Goal: Task Accomplishment & Management: Use online tool/utility

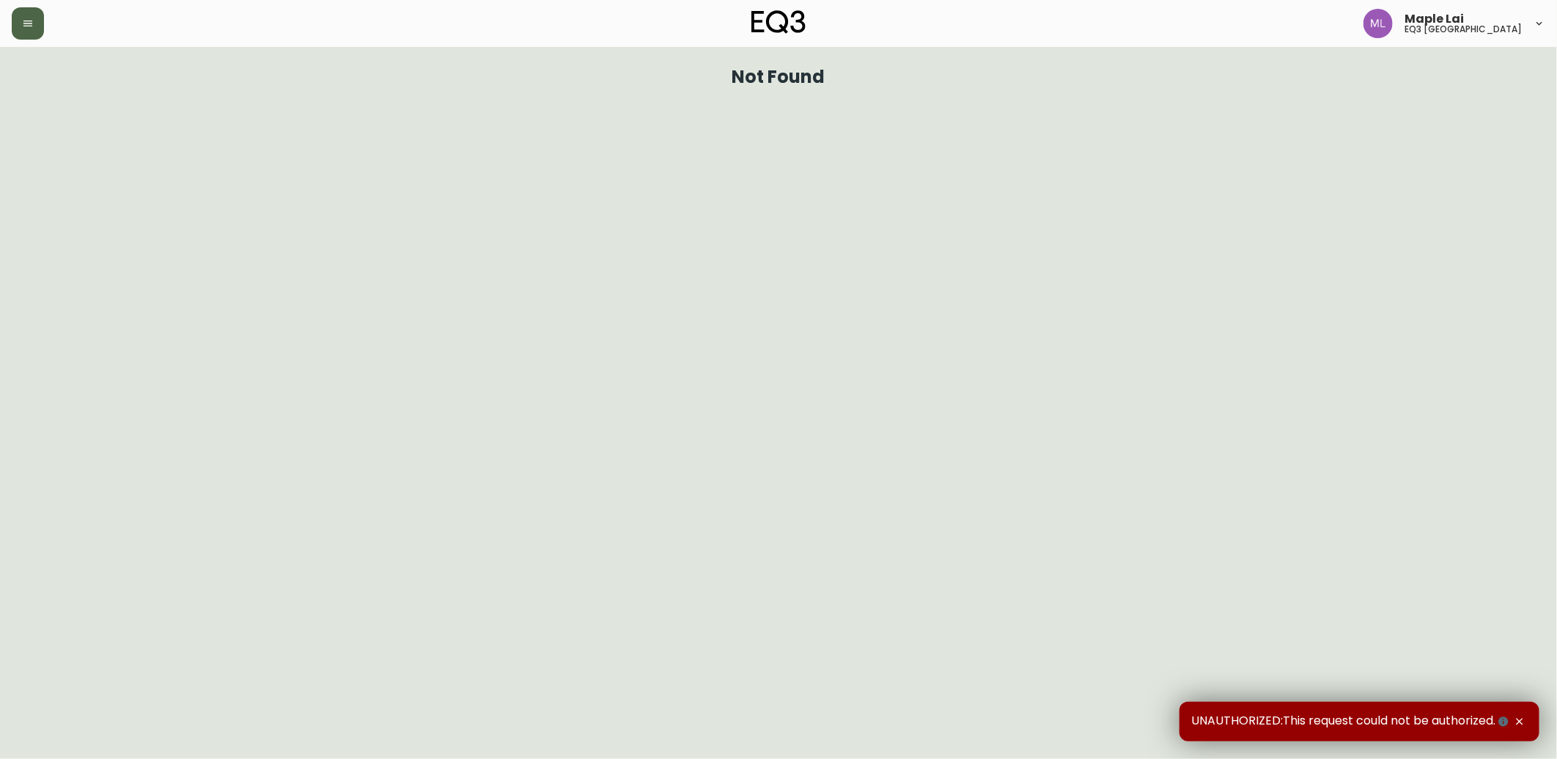
click at [22, 26] on icon "button" at bounding box center [28, 24] width 12 height 12
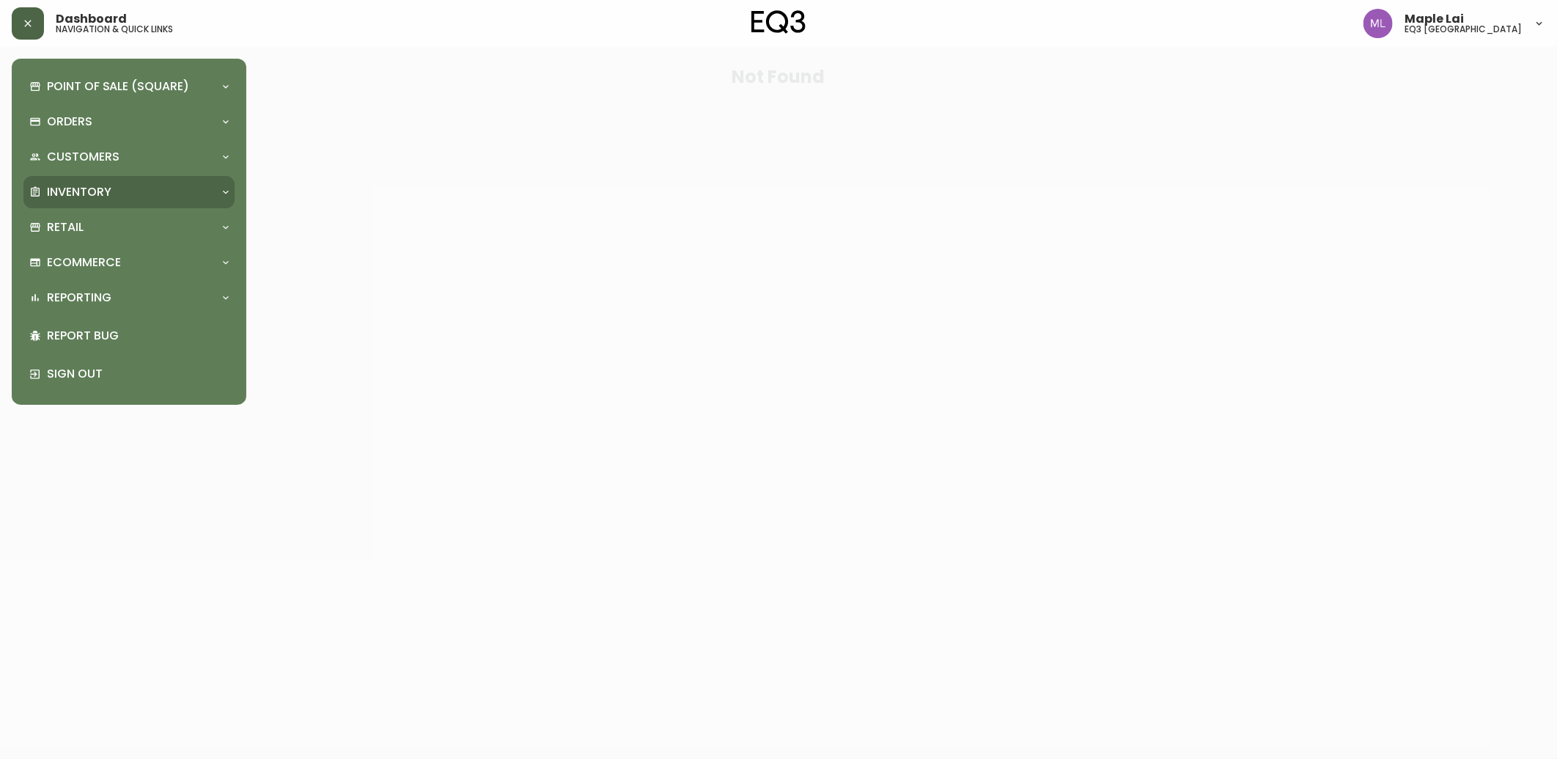
click at [92, 194] on p "Inventory" at bounding box center [79, 192] width 65 height 16
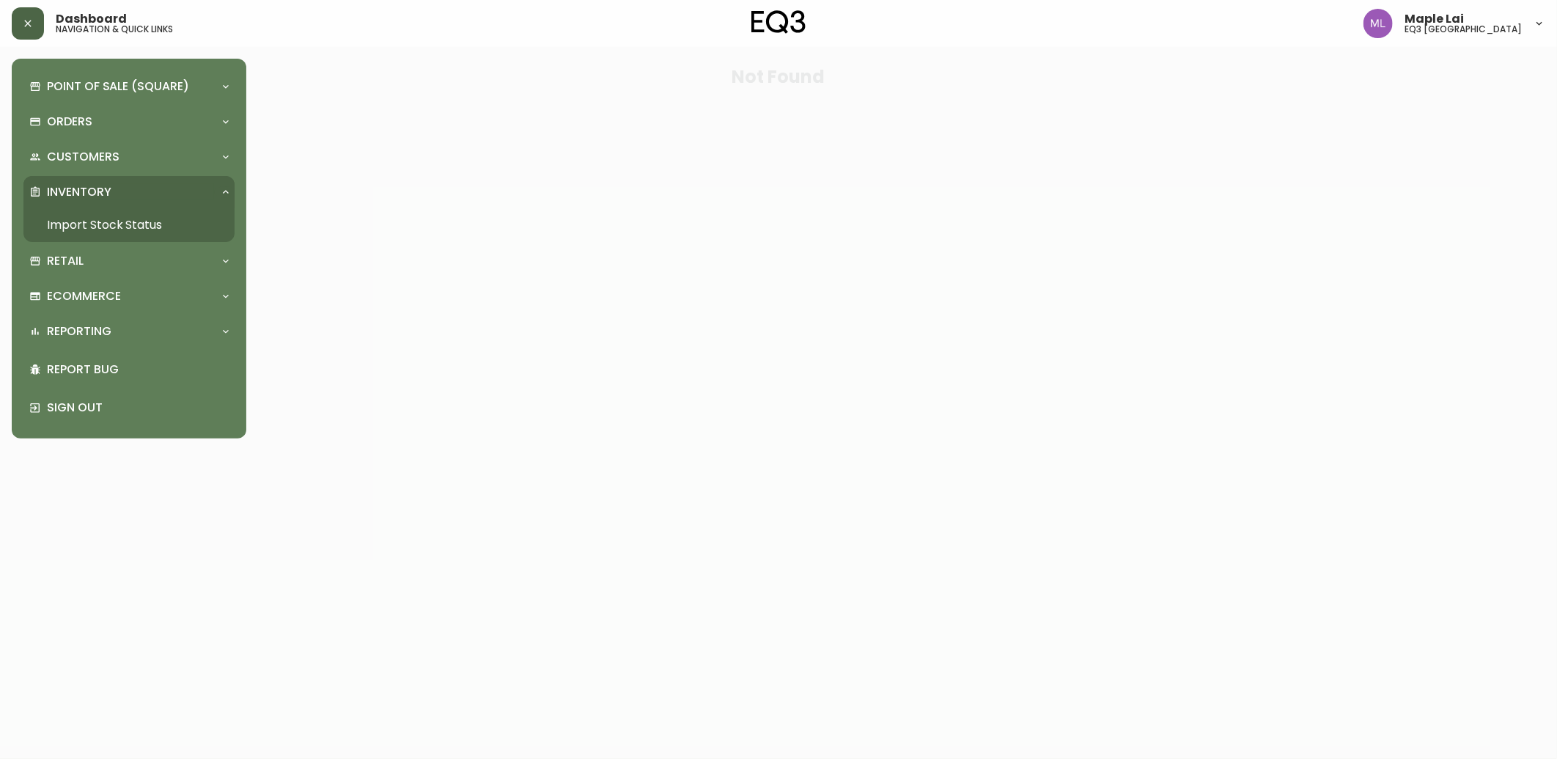
click at [103, 224] on link "Import Stock Status" at bounding box center [128, 225] width 211 height 34
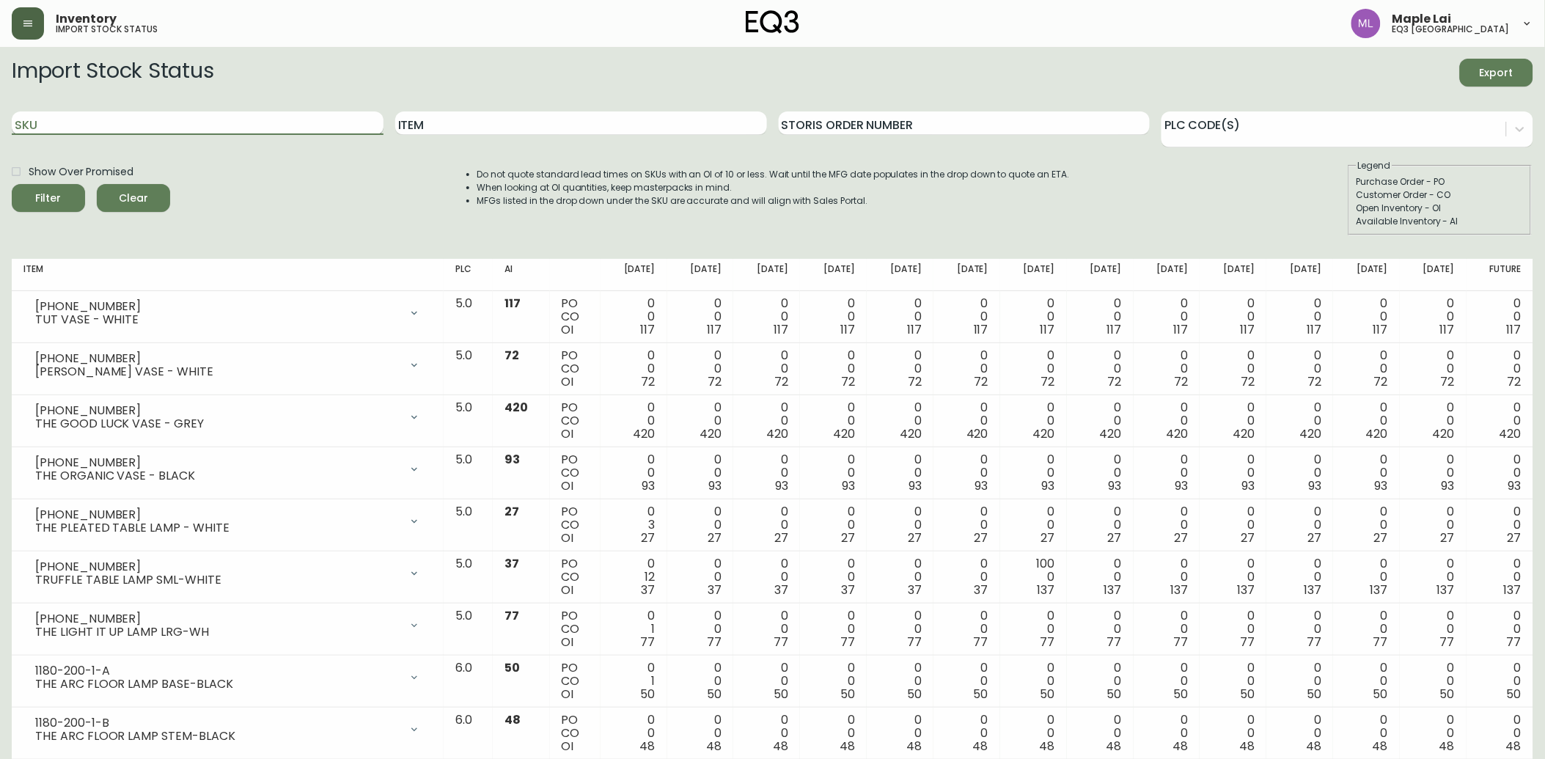
click at [218, 121] on input "SKU" at bounding box center [198, 122] width 372 height 23
paste input "[PHONE_NUMBER]"
type input "[PHONE_NUMBER]"
click at [12, 184] on button "Filter" at bounding box center [48, 198] width 73 height 28
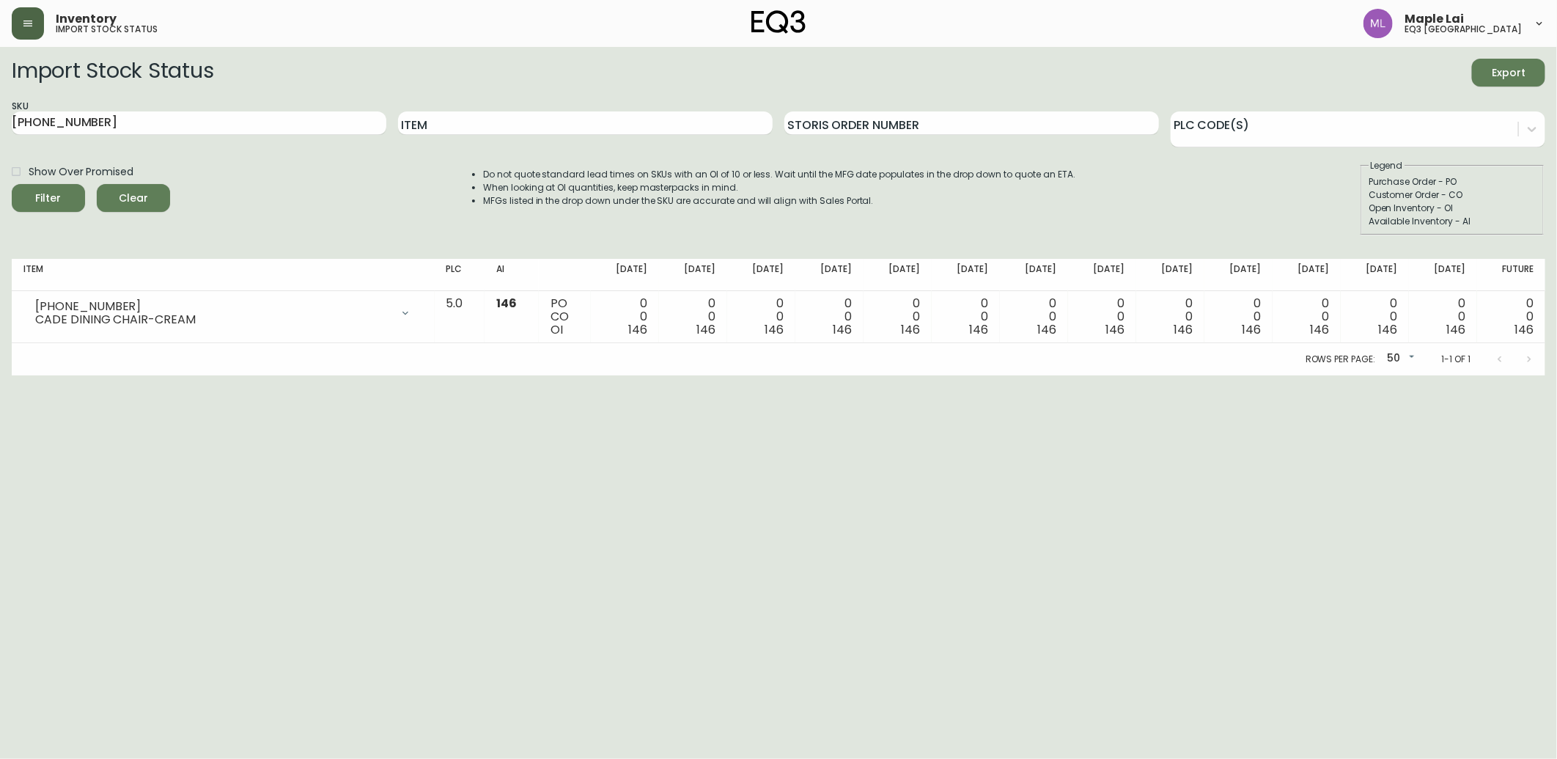
click at [1336, 375] on html "Inventory import stock status Maple Lai eq3 [GEOGRAPHIC_DATA] Import Stock Stat…" at bounding box center [778, 187] width 1557 height 375
